Goal: Task Accomplishment & Management: Manage account settings

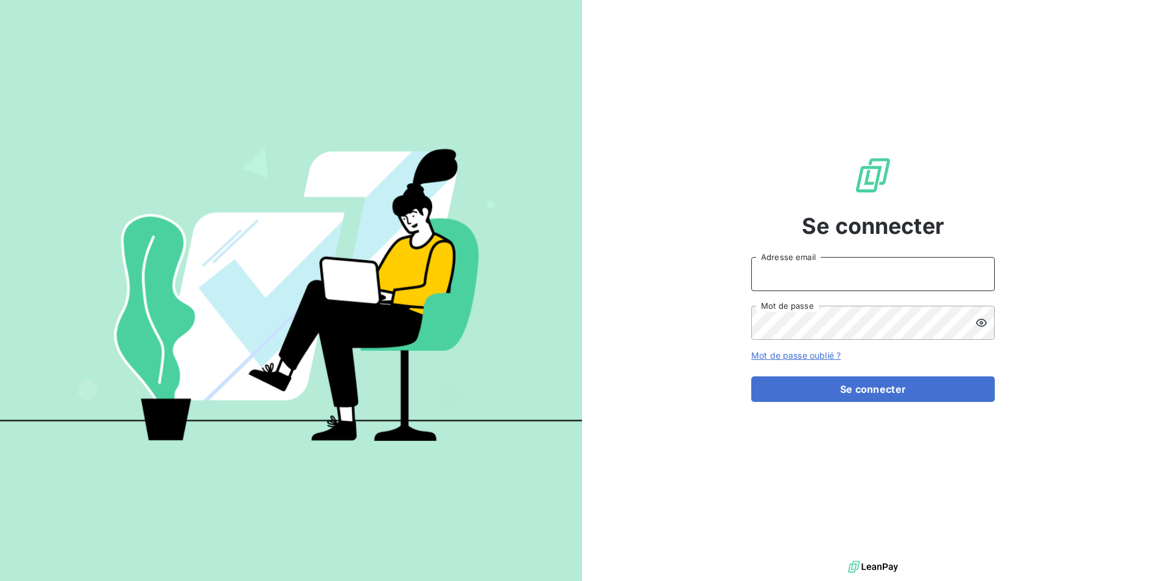
type input "[EMAIL_ADDRESS][DOMAIN_NAME]"
click at [979, 323] on icon at bounding box center [982, 323] width 12 height 12
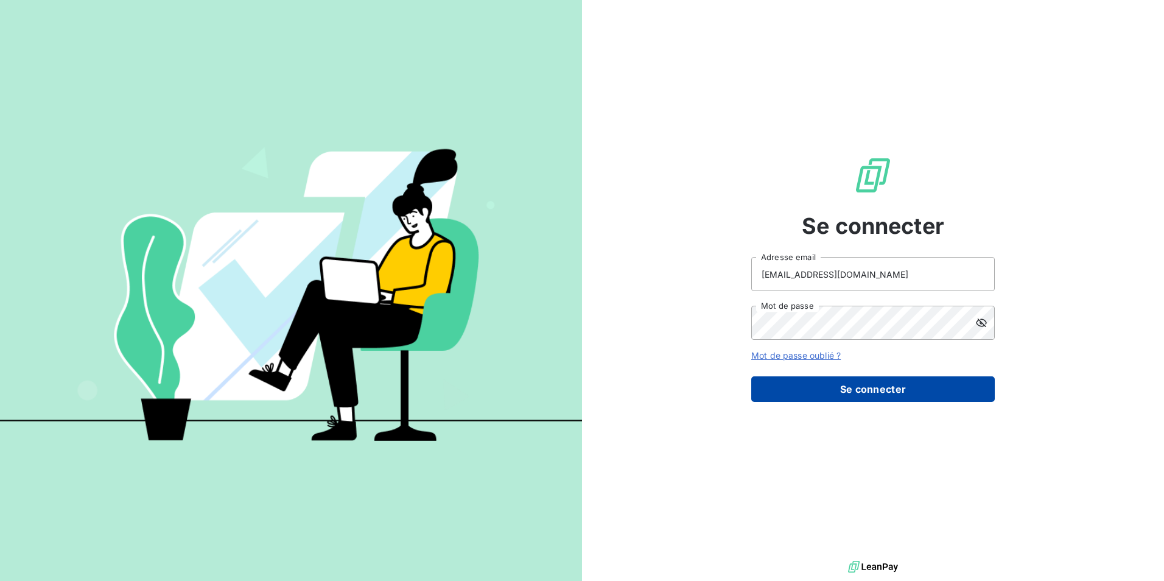
click at [880, 386] on button "Se connecter" at bounding box center [874, 389] width 244 height 26
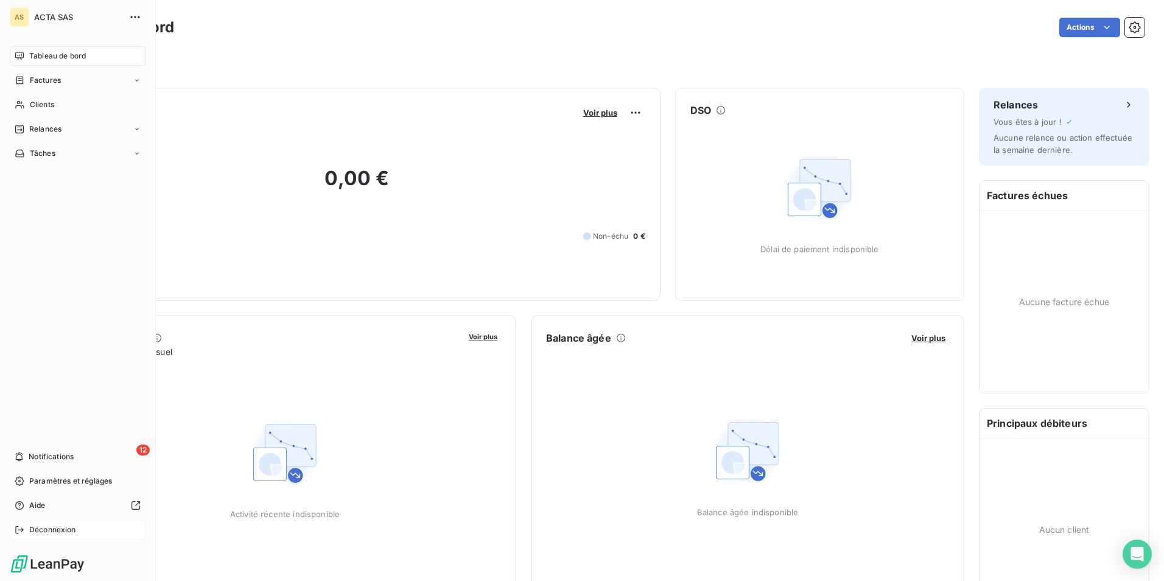
click at [19, 528] on icon at bounding box center [20, 530] width 10 height 10
